Goal: Task Accomplishment & Management: Manage account settings

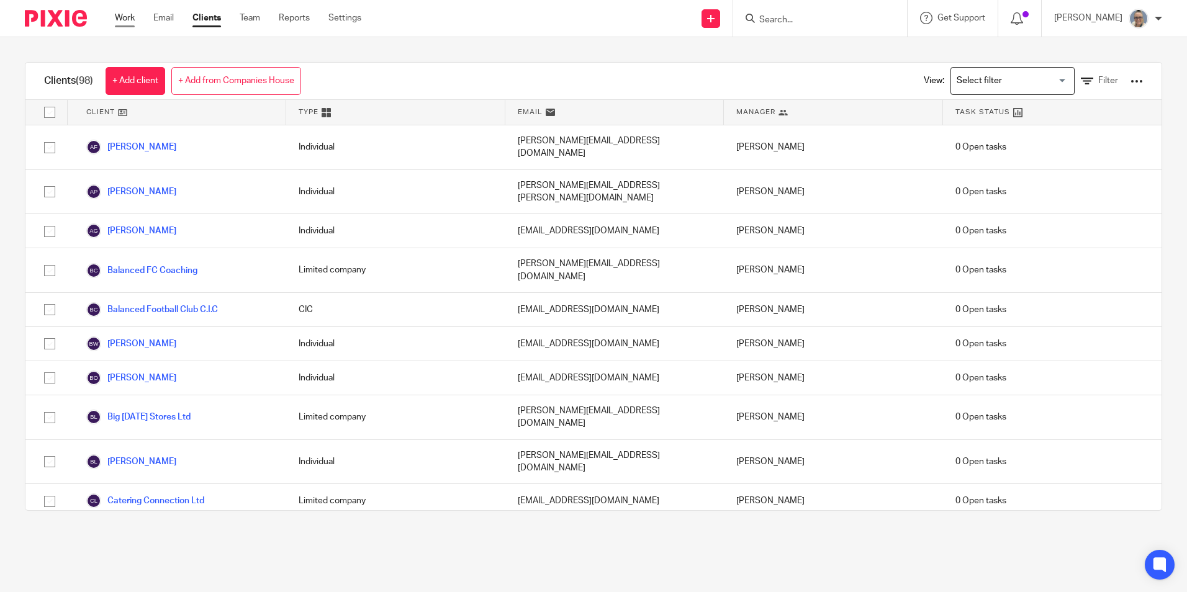
click at [128, 16] on link "Work" at bounding box center [125, 18] width 20 height 12
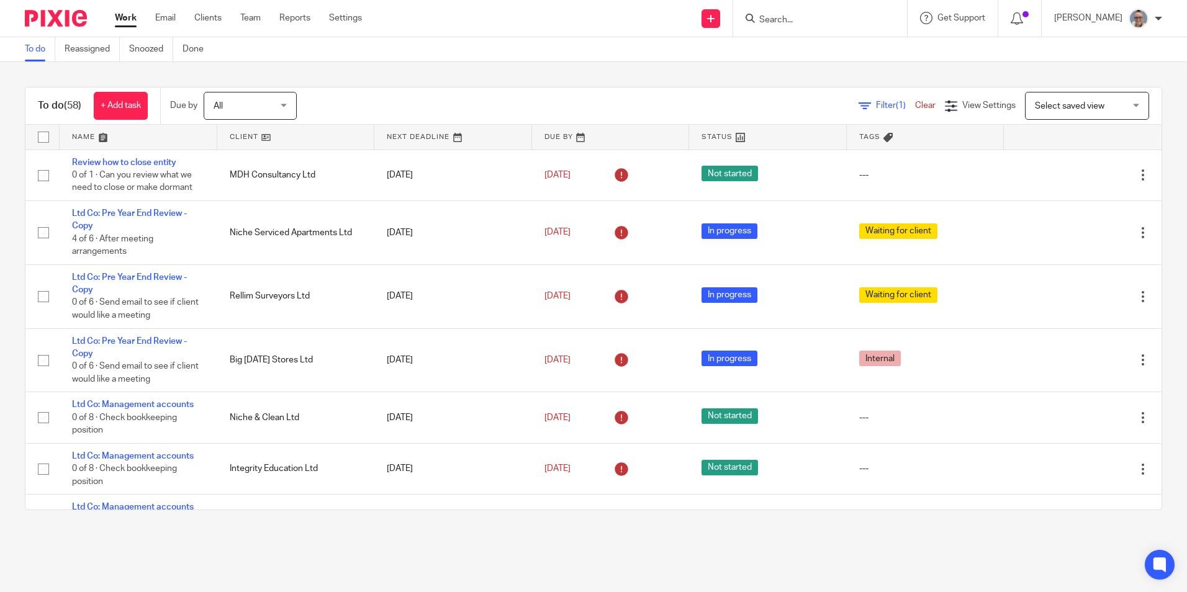
click at [431, 133] on link at bounding box center [453, 137] width 158 height 25
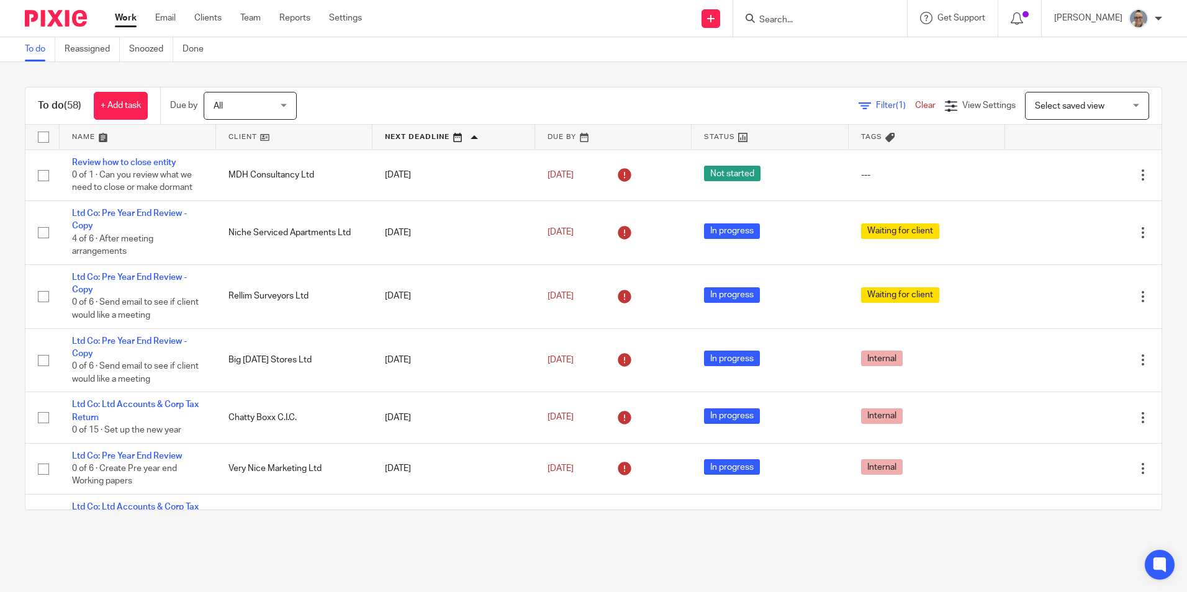
click at [784, 31] on div at bounding box center [820, 18] width 174 height 37
click at [787, 25] on input "Search" at bounding box center [814, 20] width 112 height 11
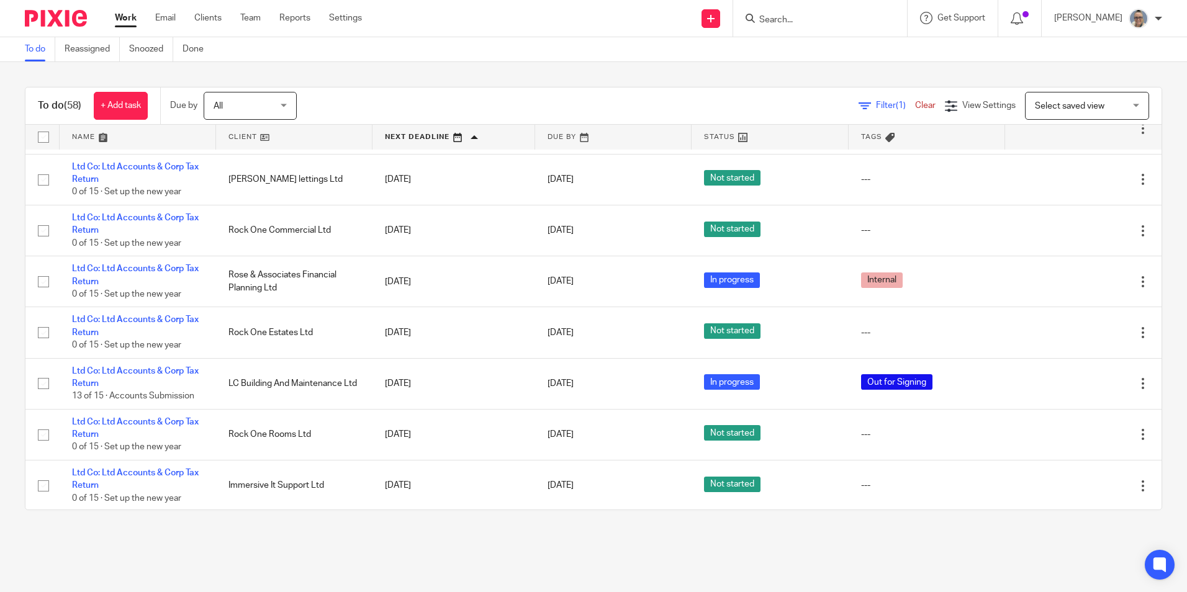
scroll to position [2196, 0]
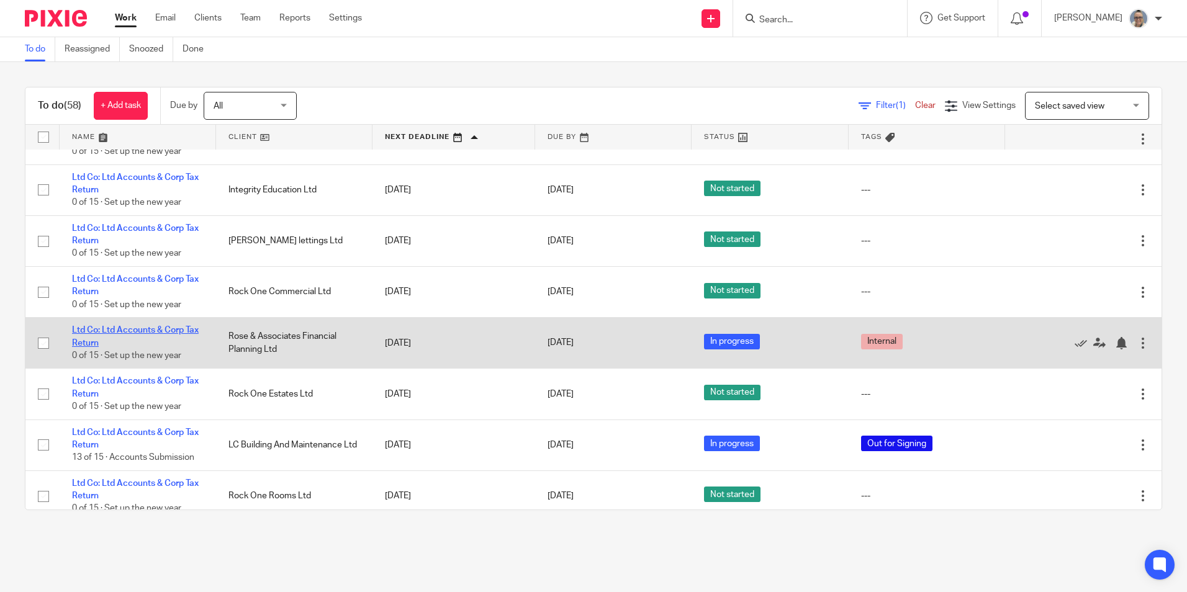
click at [142, 330] on link "Ltd Co: Ltd Accounts & Corp Tax Return" at bounding box center [135, 336] width 127 height 21
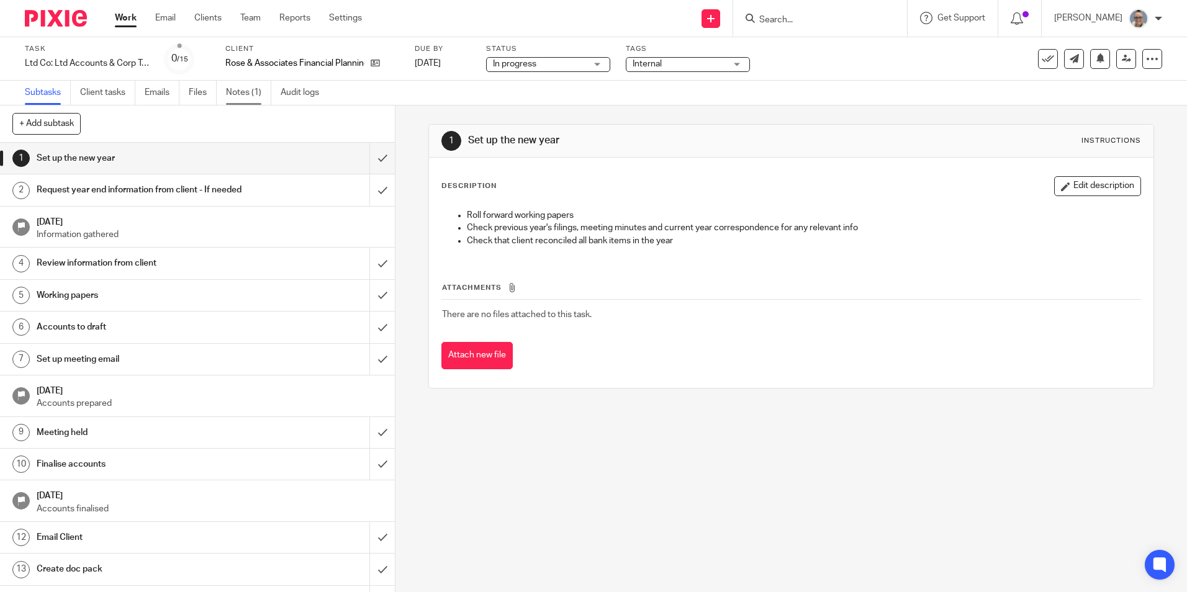
click at [253, 98] on link "Notes (1)" at bounding box center [248, 93] width 45 height 24
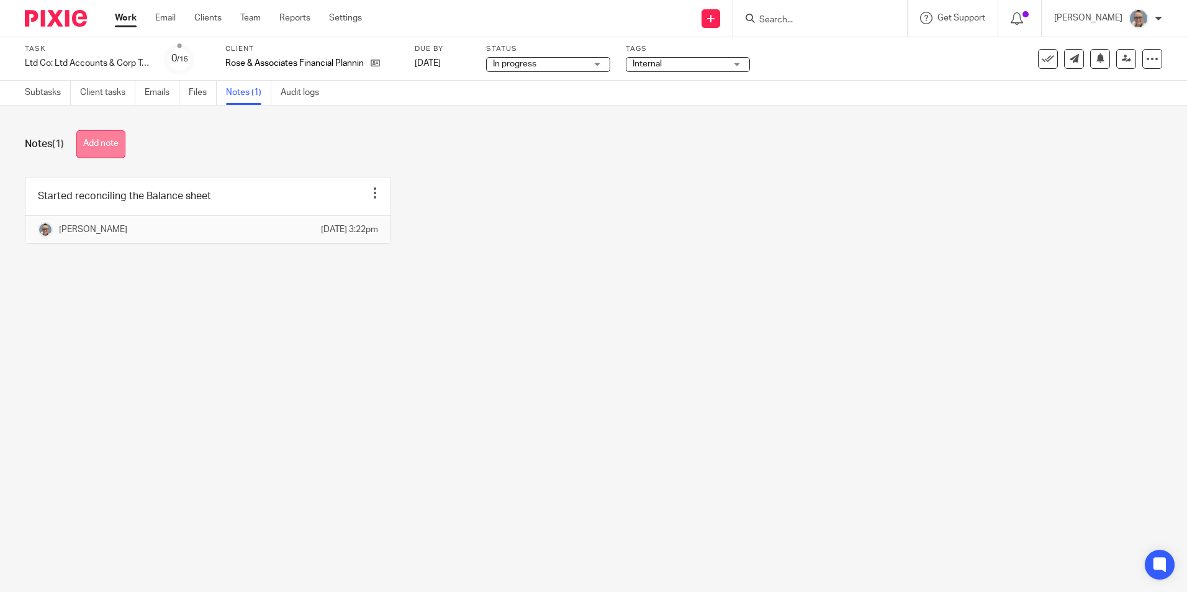
click at [119, 135] on button "Add note" at bounding box center [100, 144] width 49 height 28
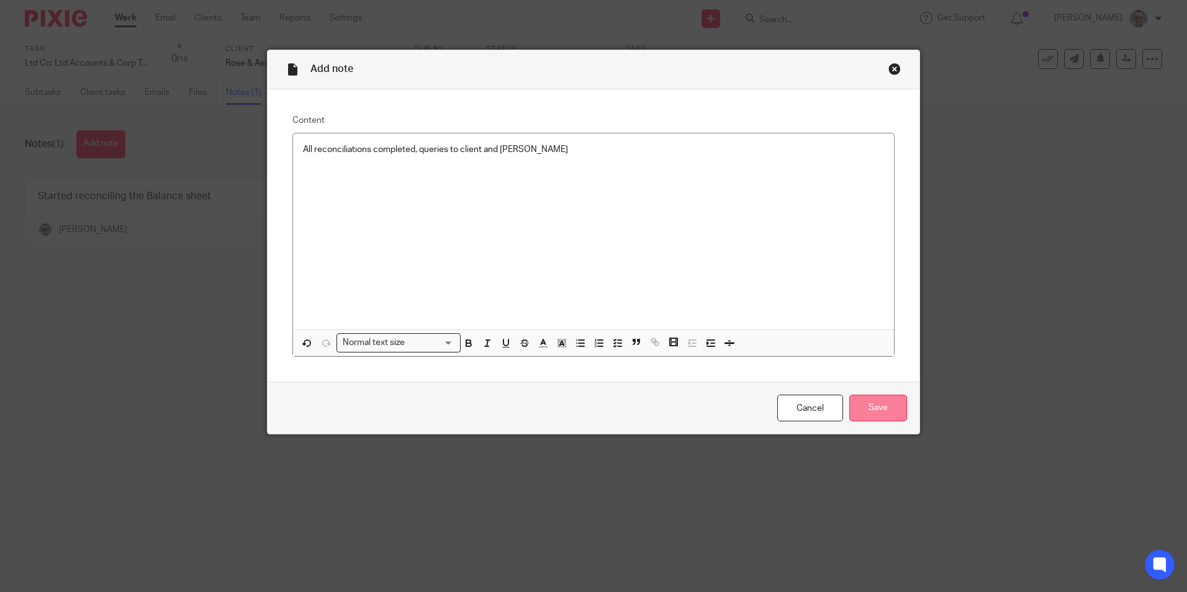
click at [889, 405] on input "Save" at bounding box center [878, 408] width 58 height 27
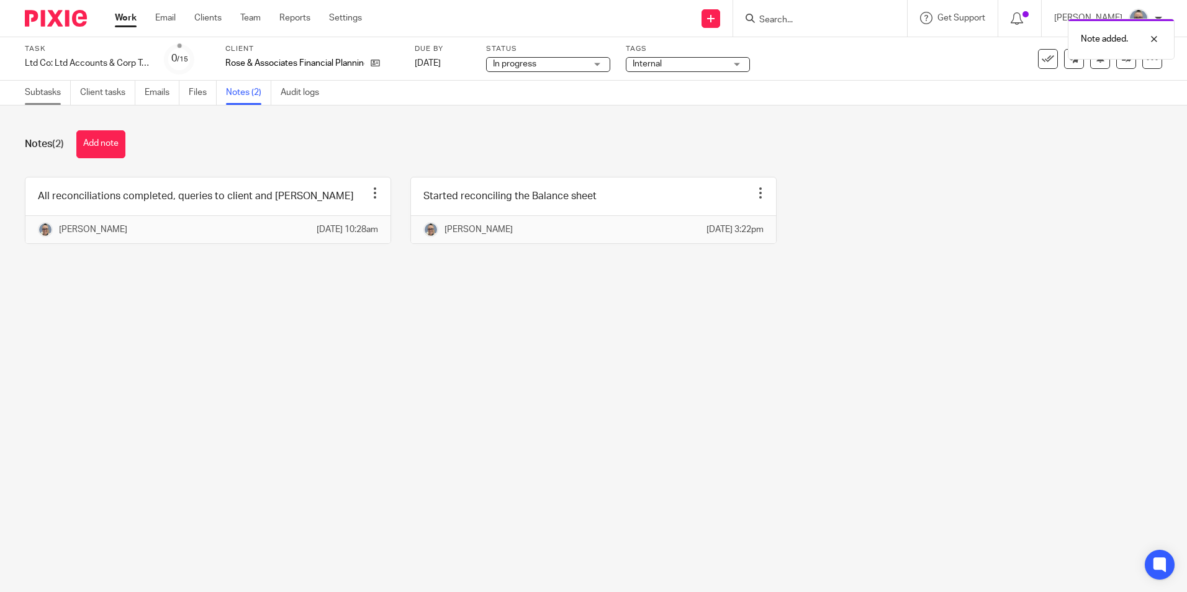
click at [50, 86] on link "Subtasks" at bounding box center [48, 93] width 46 height 24
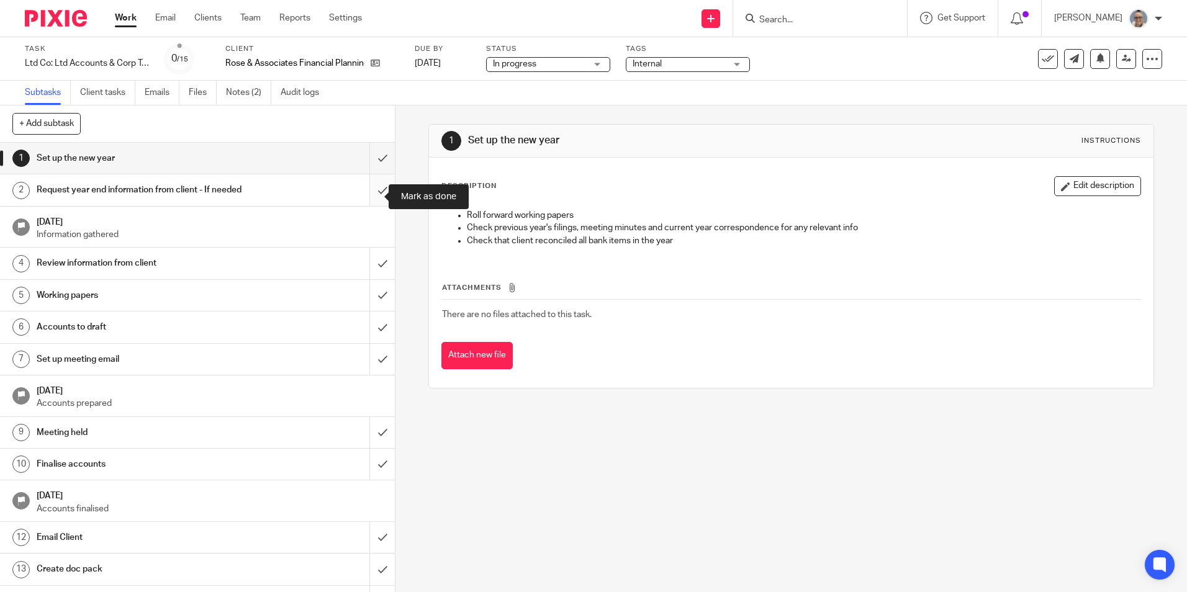
click at [370, 197] on input "submit" at bounding box center [197, 189] width 395 height 31
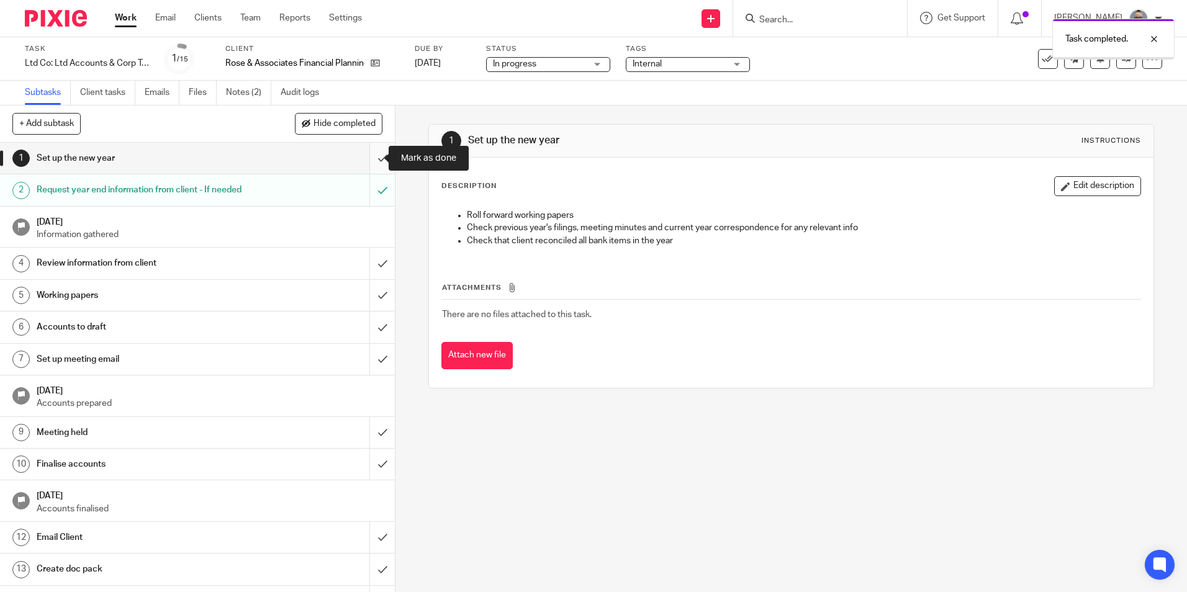
click at [368, 160] on input "submit" at bounding box center [197, 158] width 395 height 31
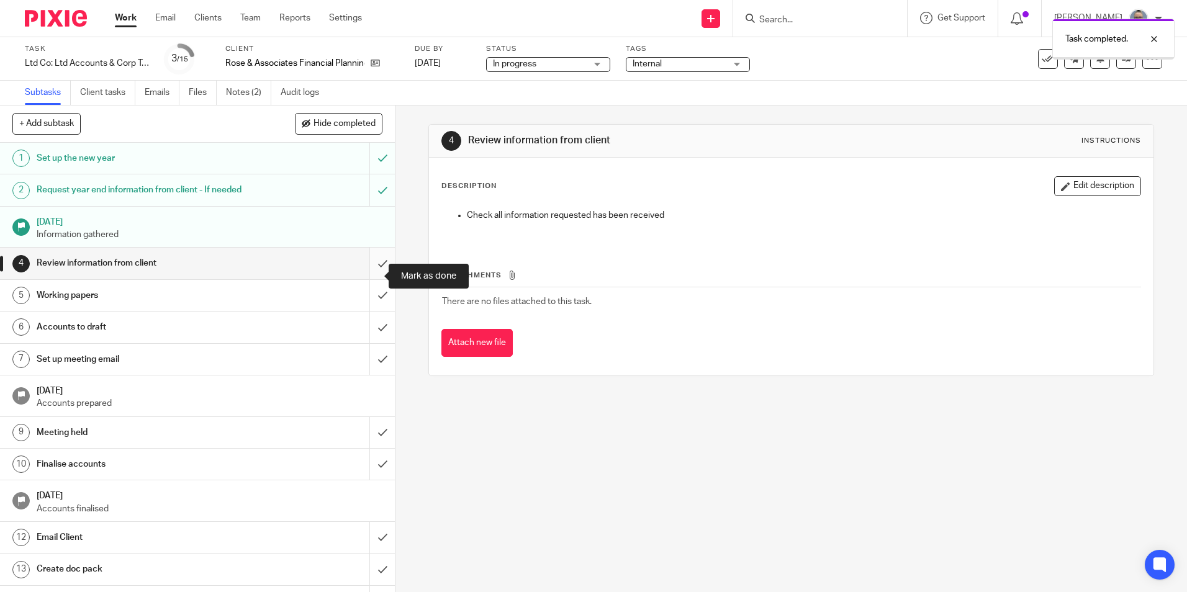
click at [364, 269] on input "submit" at bounding box center [197, 263] width 395 height 31
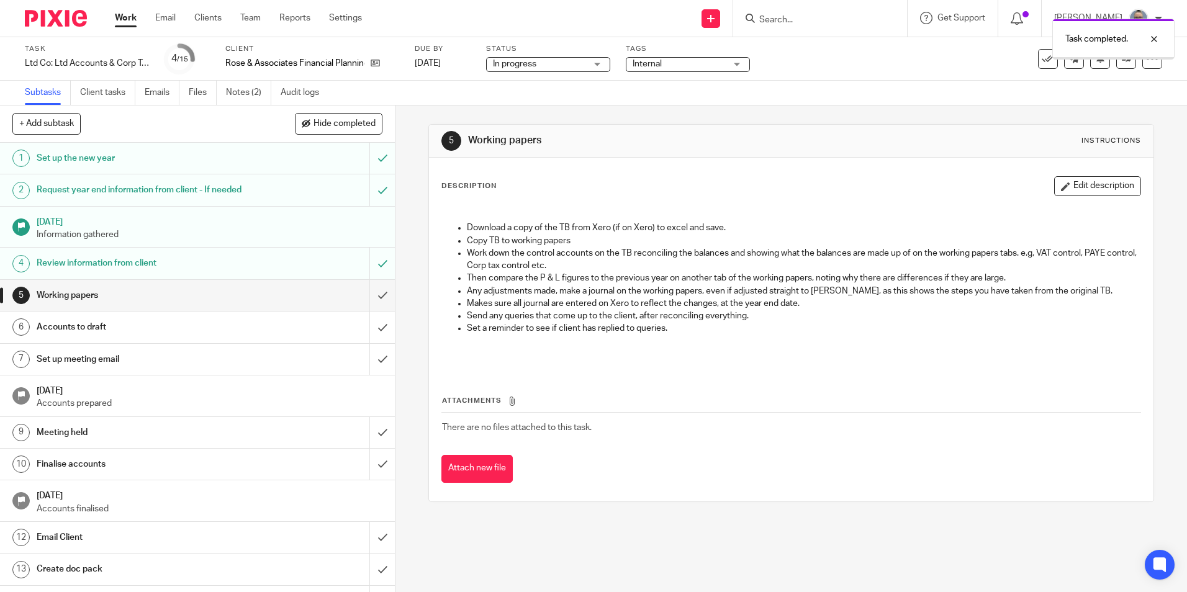
click at [371, 305] on input "submit" at bounding box center [197, 295] width 395 height 31
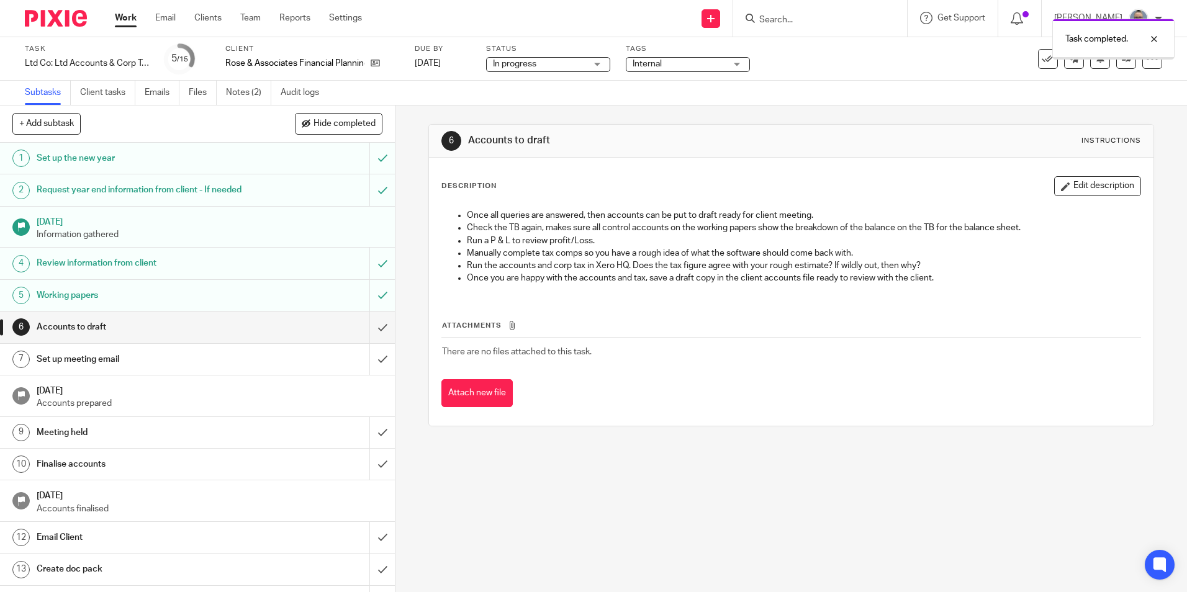
click at [696, 64] on span "Internal" at bounding box center [679, 64] width 93 height 13
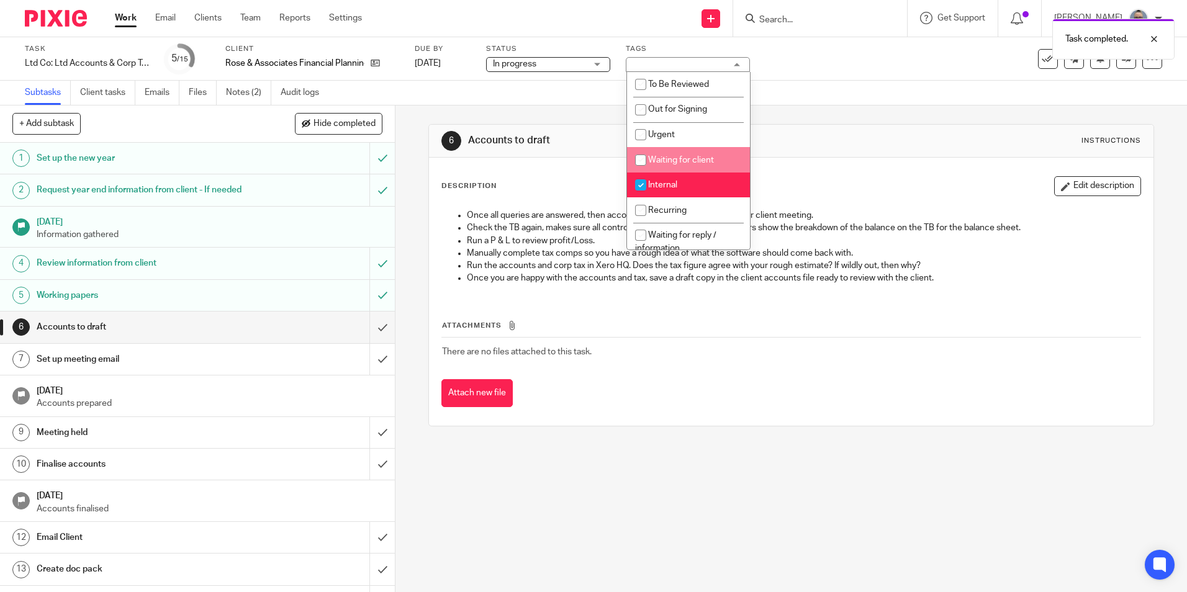
click at [693, 155] on li "Waiting for client" at bounding box center [688, 159] width 123 height 25
checkbox input "true"
click at [662, 188] on span "Internal" at bounding box center [662, 185] width 29 height 9
click at [661, 188] on span "Internal" at bounding box center [662, 185] width 29 height 9
checkbox input "true"
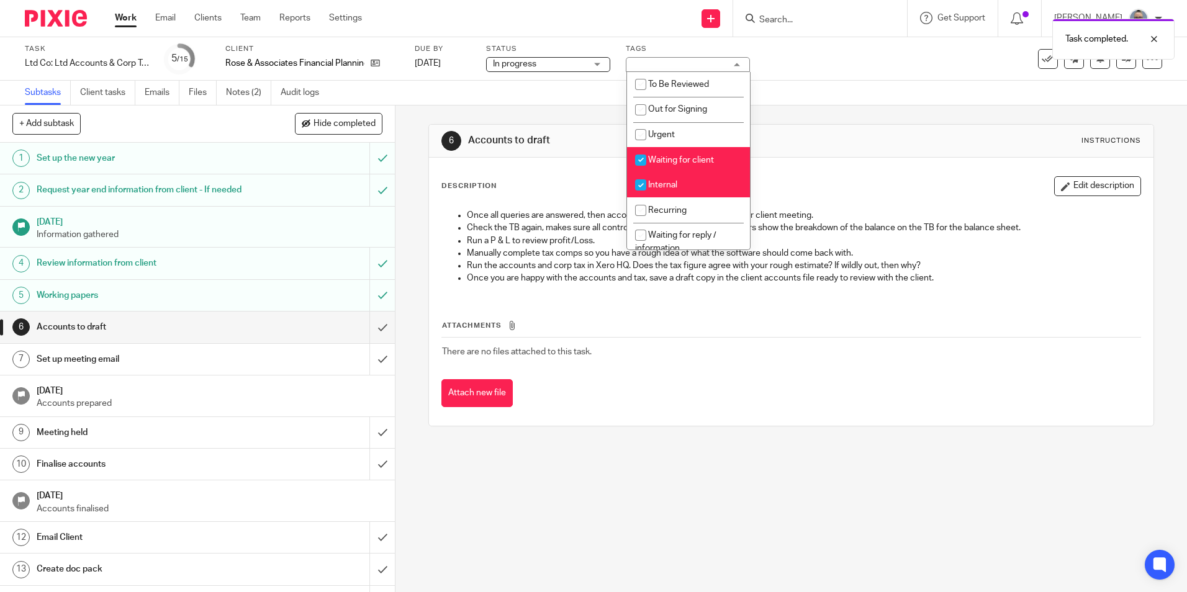
click at [527, 110] on div "6 Accounts to draft Instructions Description Edit description Once all queries …" at bounding box center [790, 276] width 725 height 340
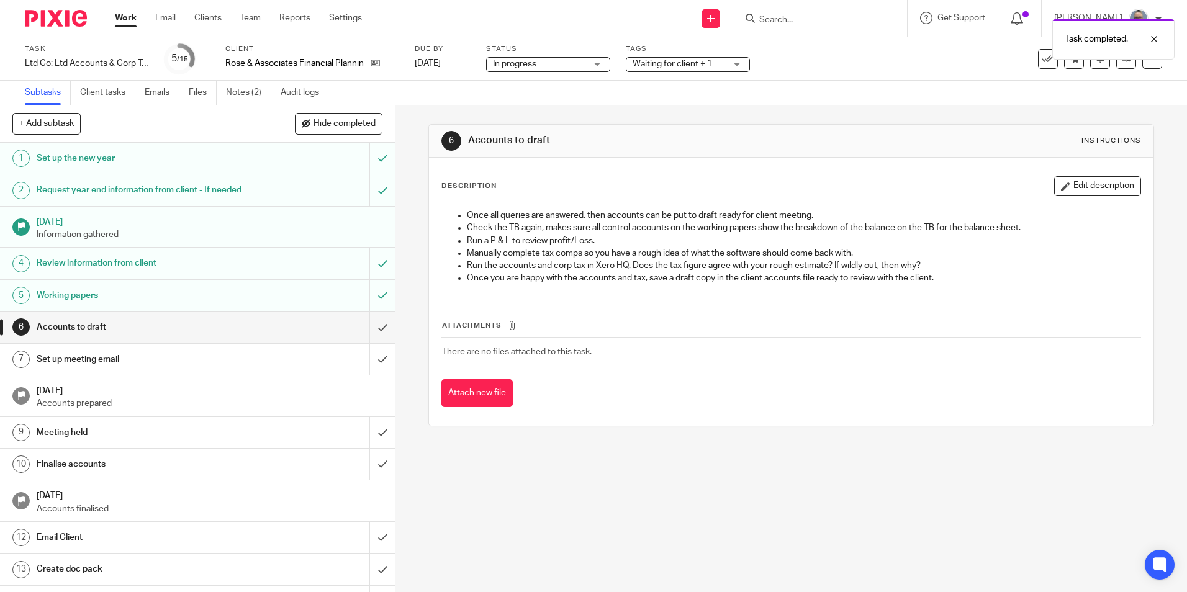
click at [122, 19] on link "Work" at bounding box center [126, 18] width 22 height 12
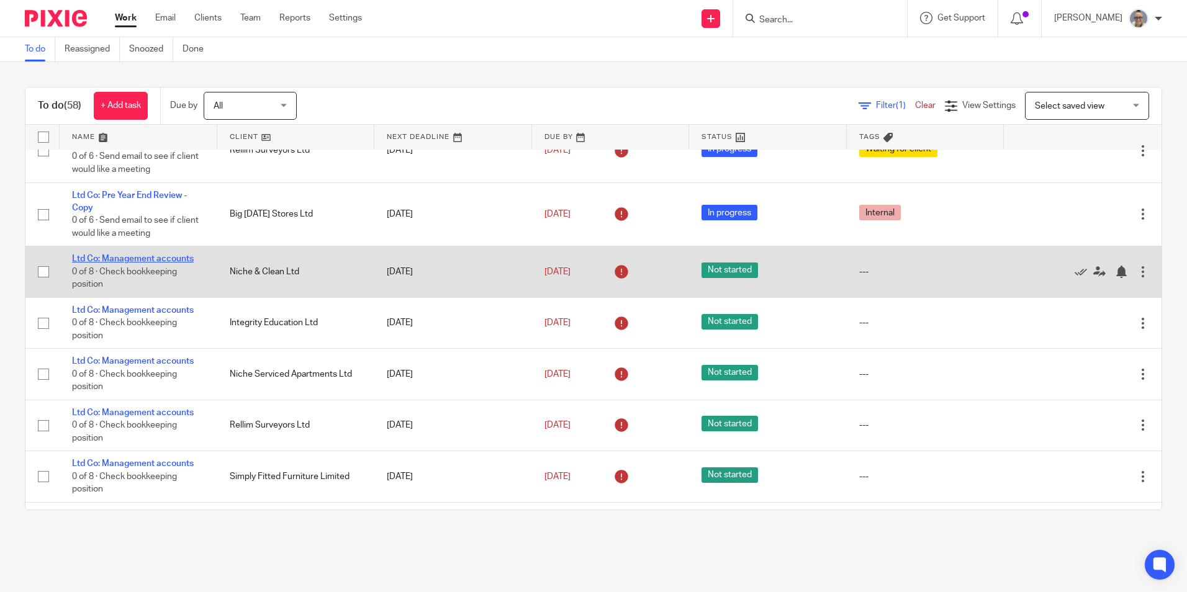
scroll to position [124, 0]
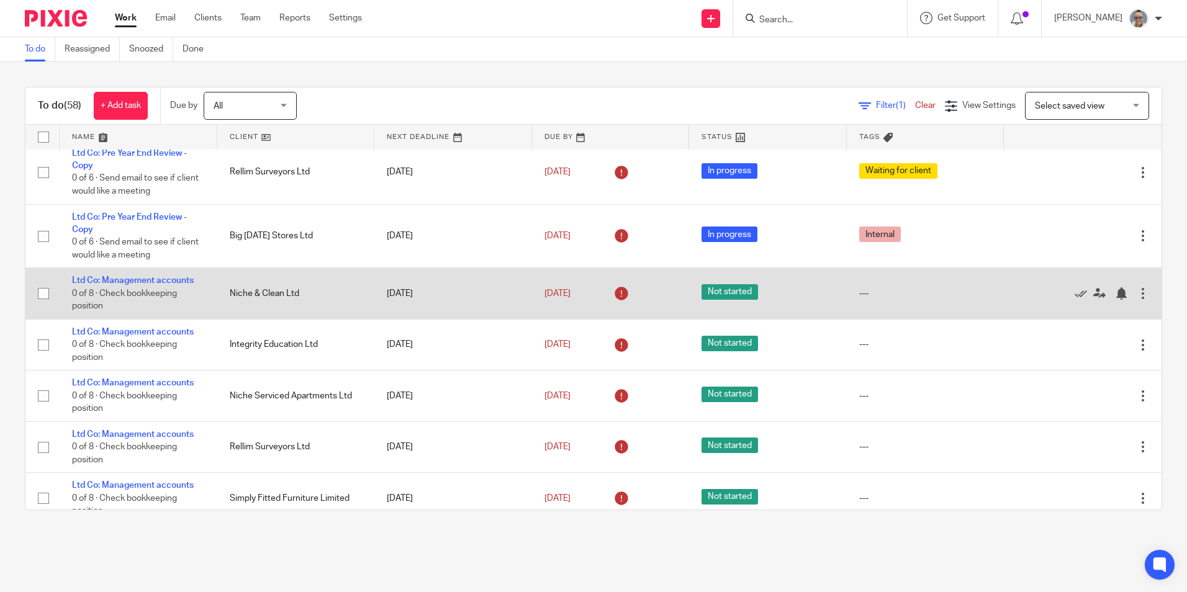
click at [121, 276] on td "Ltd Co: Management accounts 0 of 8 · Check bookkeeping position" at bounding box center [139, 293] width 158 height 51
click at [120, 279] on link "Ltd Co: Management accounts" at bounding box center [133, 280] width 122 height 9
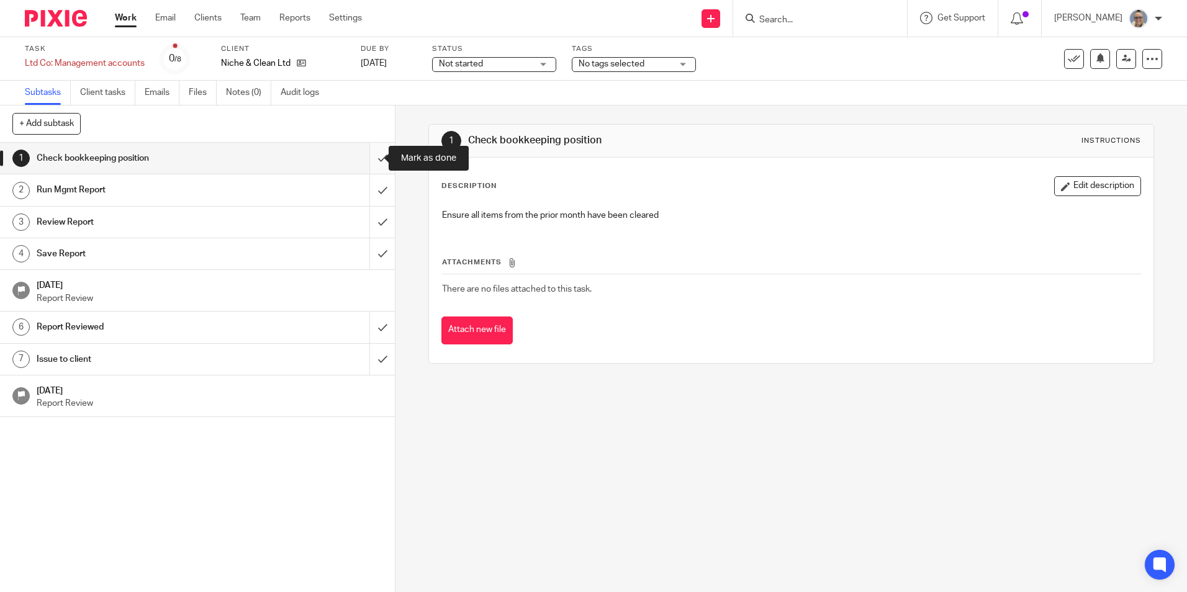
click at [377, 162] on input "submit" at bounding box center [197, 158] width 395 height 31
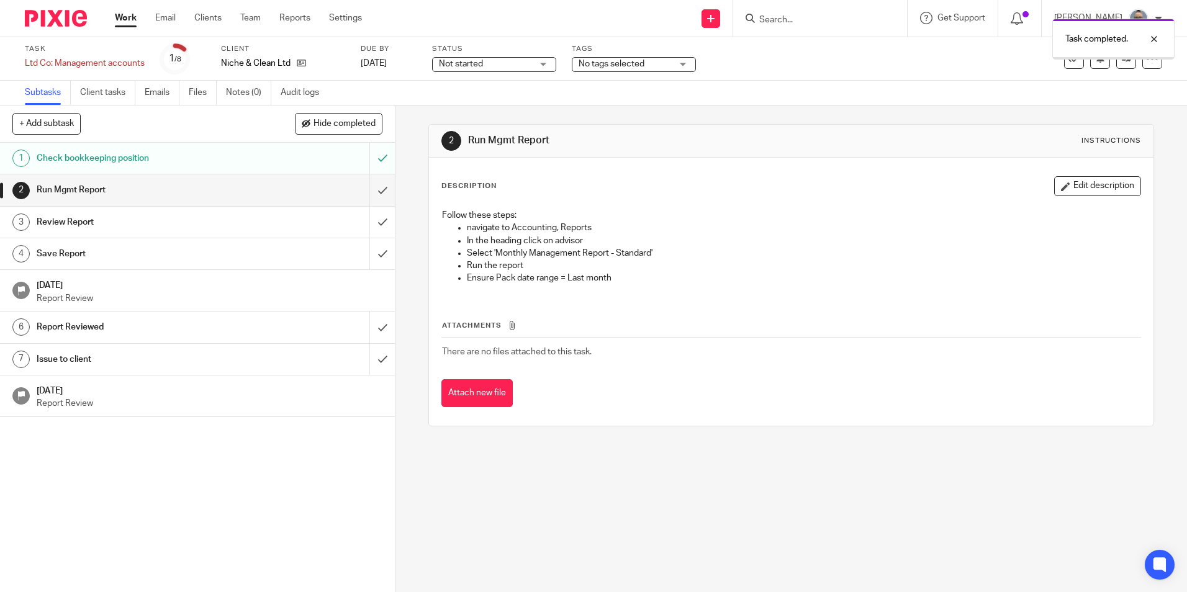
click at [238, 96] on link "Notes (0)" at bounding box center [248, 93] width 45 height 24
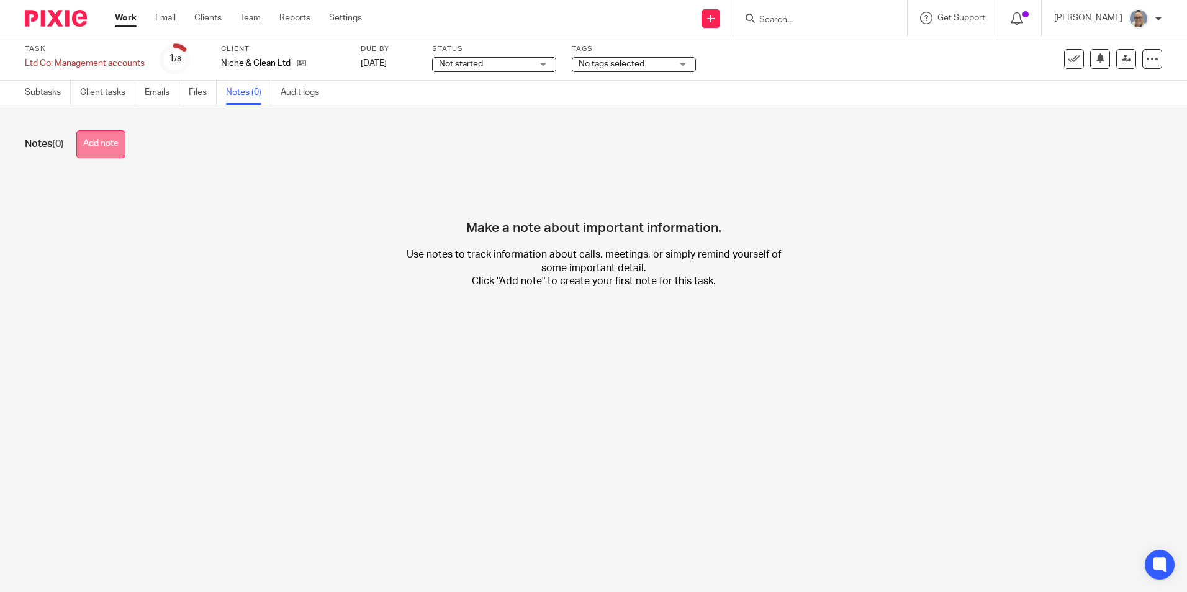
click at [112, 140] on button "Add note" at bounding box center [100, 144] width 49 height 28
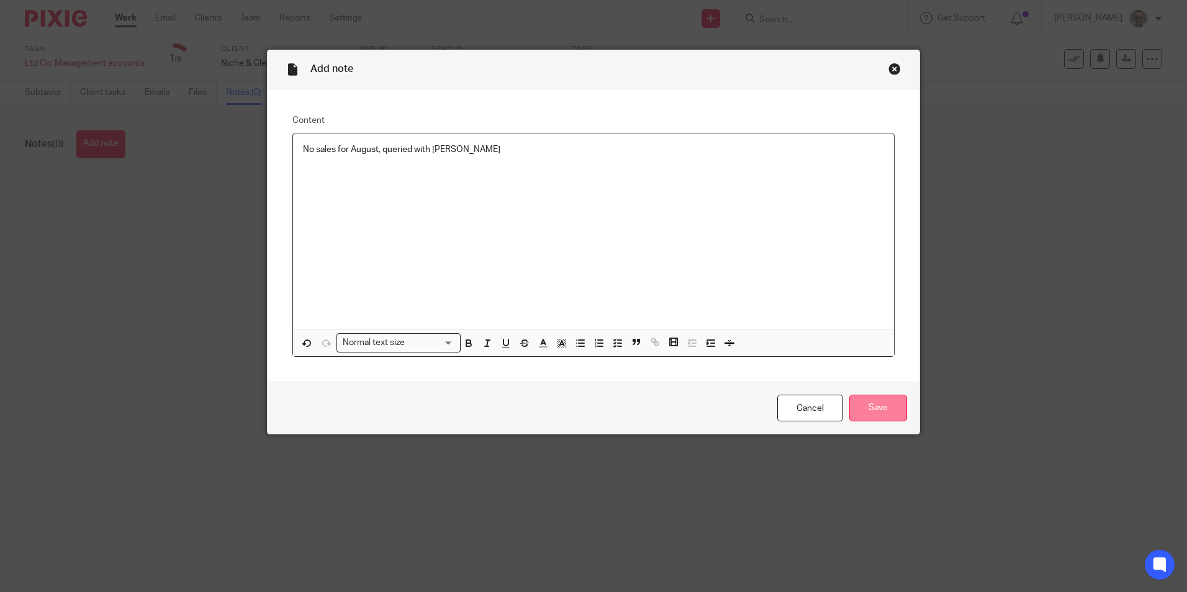
click at [876, 405] on input "Save" at bounding box center [878, 408] width 58 height 27
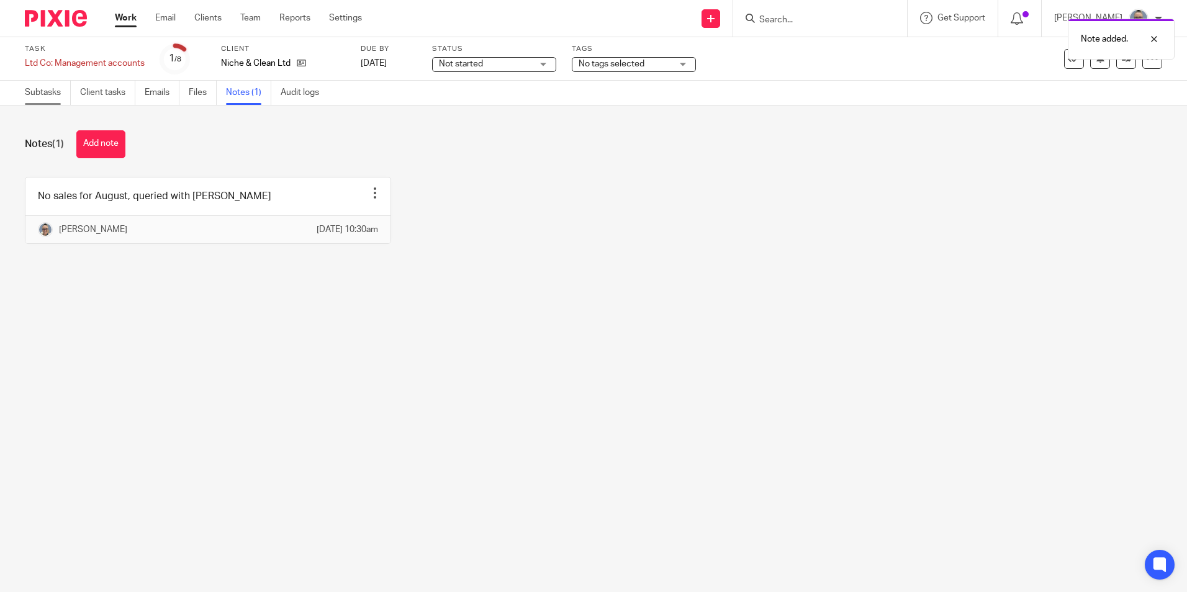
click at [50, 88] on link "Subtasks" at bounding box center [48, 93] width 46 height 24
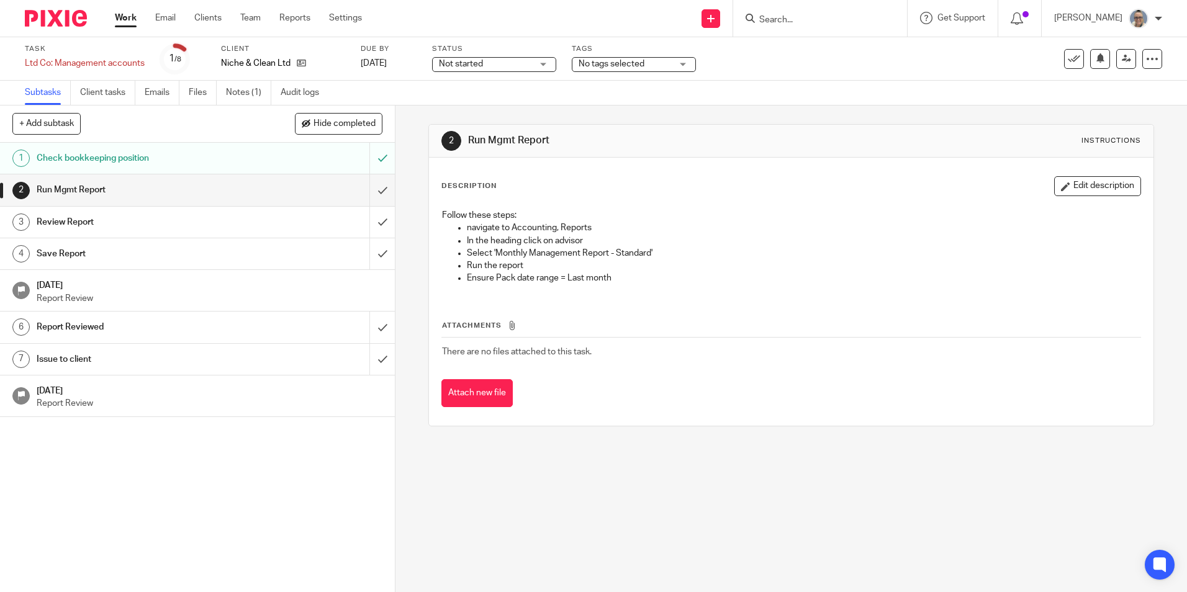
click at [505, 64] on span "Not started" at bounding box center [485, 64] width 93 height 13
click at [479, 106] on span "In progress" at bounding box center [462, 109] width 43 height 9
click at [1123, 59] on link at bounding box center [1126, 59] width 20 height 20
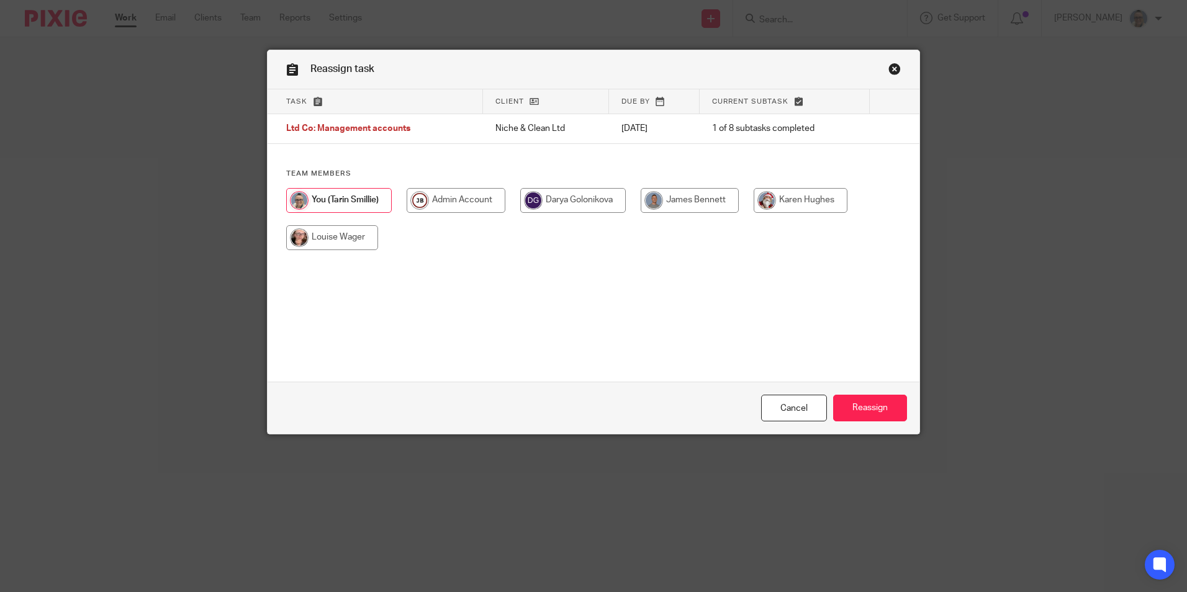
click at [593, 197] on input "radio" at bounding box center [573, 200] width 106 height 25
radio input "true"
click at [870, 407] on input "Reassign" at bounding box center [870, 408] width 74 height 27
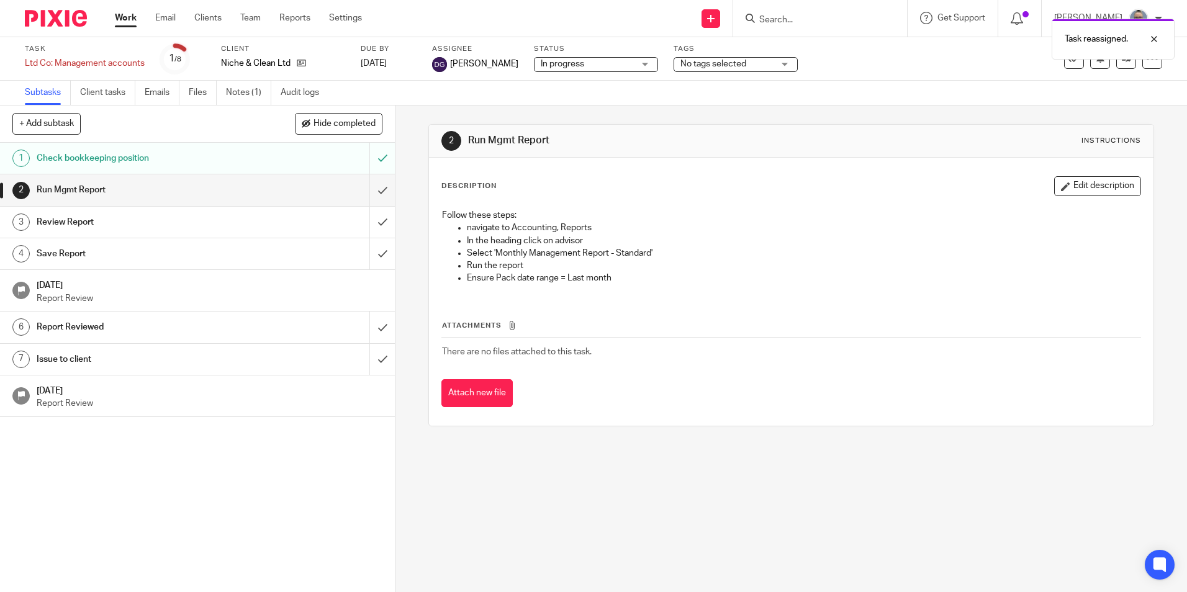
click at [136, 3] on div "Work Email Clients Team Reports Settings Work Email Clients Team Reports Settin…" at bounding box center [241, 18] width 278 height 37
click at [132, 19] on link "Work" at bounding box center [126, 18] width 22 height 12
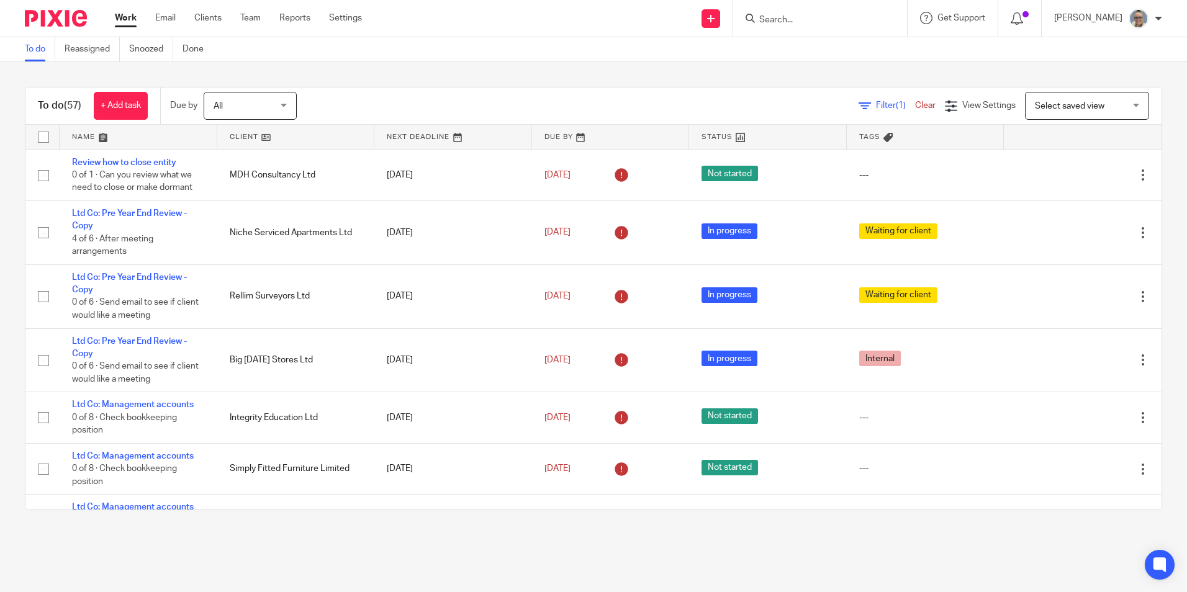
click at [416, 137] on link at bounding box center [453, 137] width 158 height 25
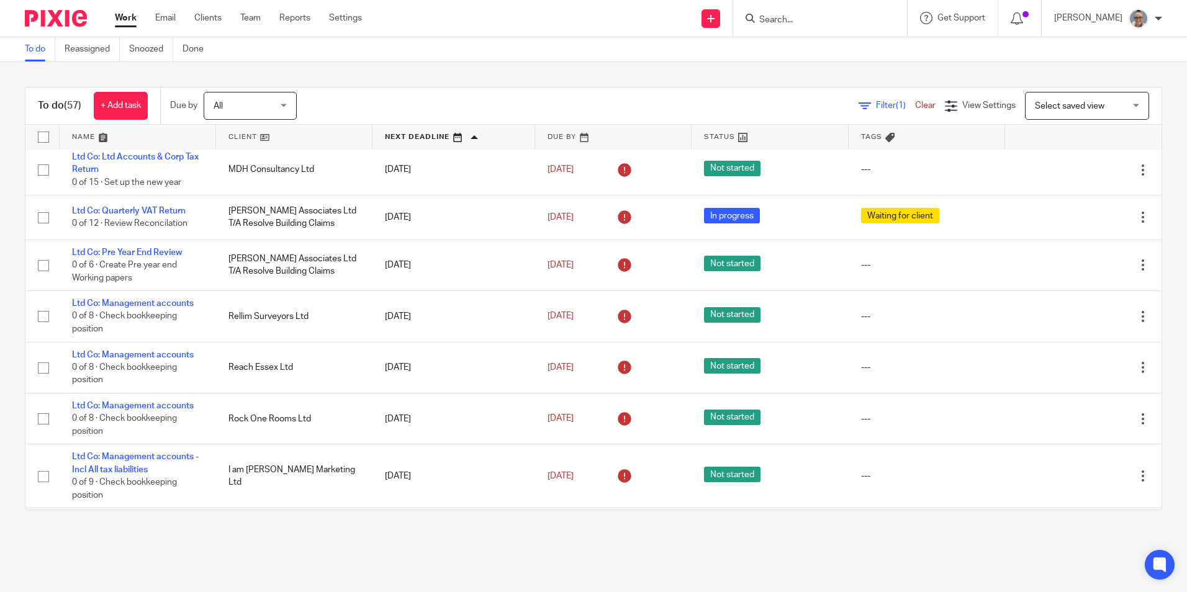
scroll to position [373, 0]
